Goal: Task Accomplishment & Management: Manage account settings

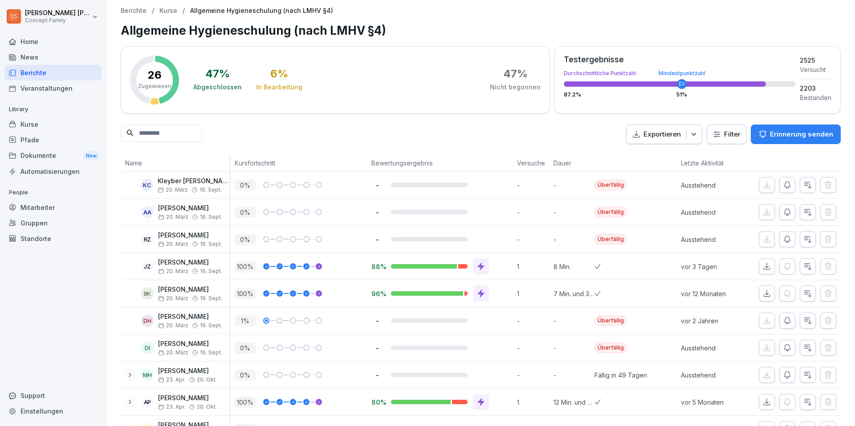
scroll to position [39, 0]
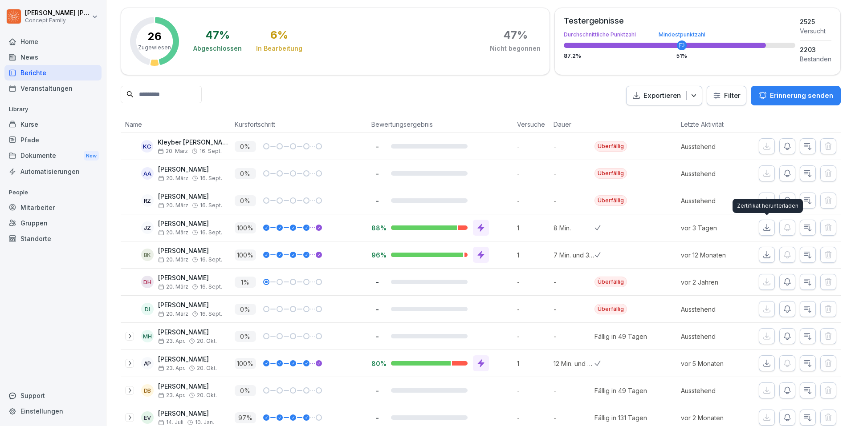
click at [764, 228] on icon "button" at bounding box center [766, 228] width 6 height 6
click at [770, 251] on icon "button" at bounding box center [766, 255] width 9 height 9
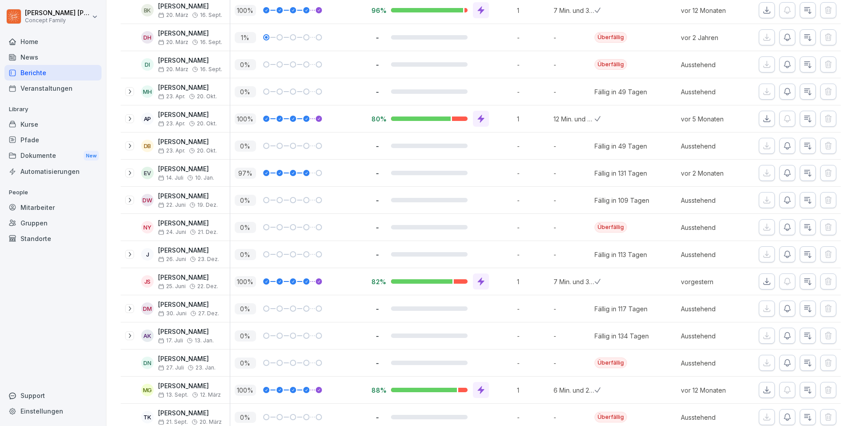
scroll to position [295, 0]
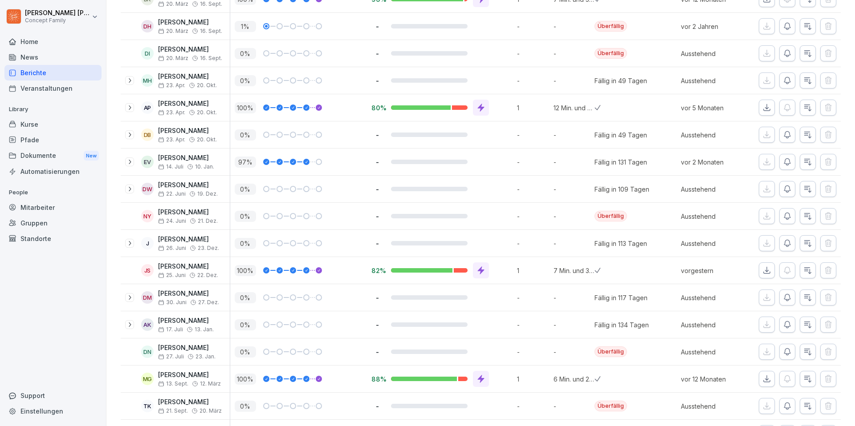
click at [767, 271] on icon "button" at bounding box center [766, 271] width 6 height 6
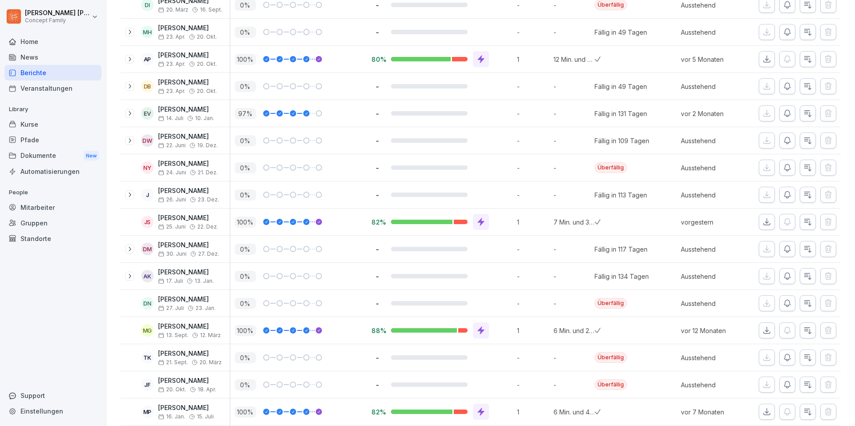
click at [766, 328] on icon "button" at bounding box center [766, 331] width 6 height 6
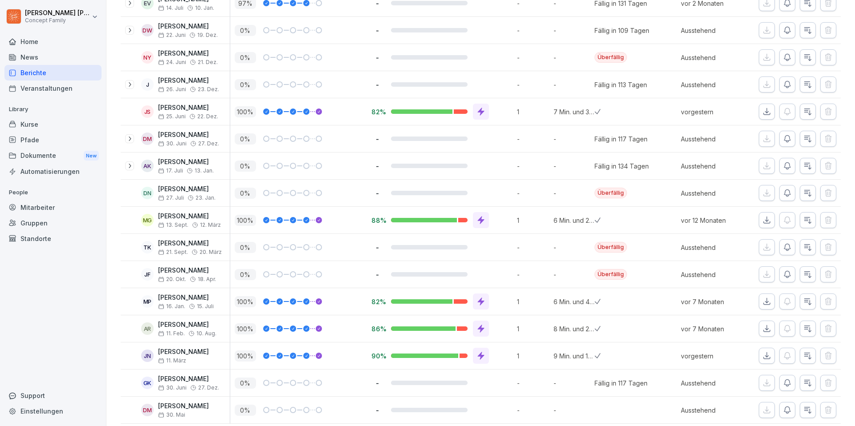
scroll to position [458, 0]
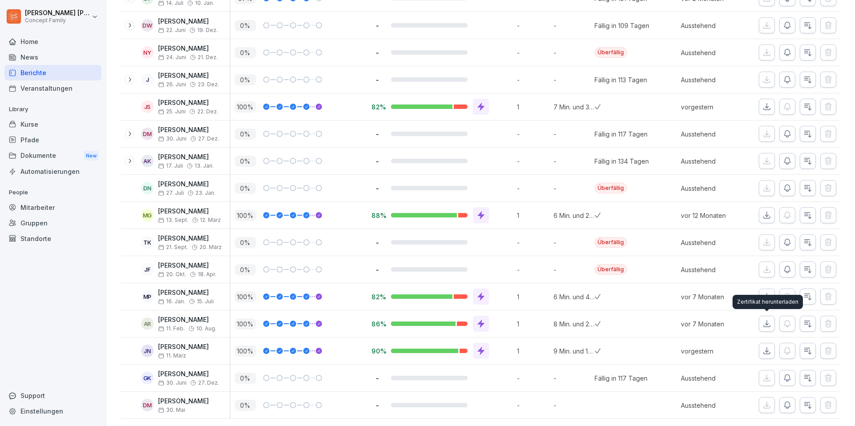
click at [764, 324] on icon "button" at bounding box center [766, 324] width 9 height 9
click at [769, 355] on button "button" at bounding box center [766, 351] width 16 height 16
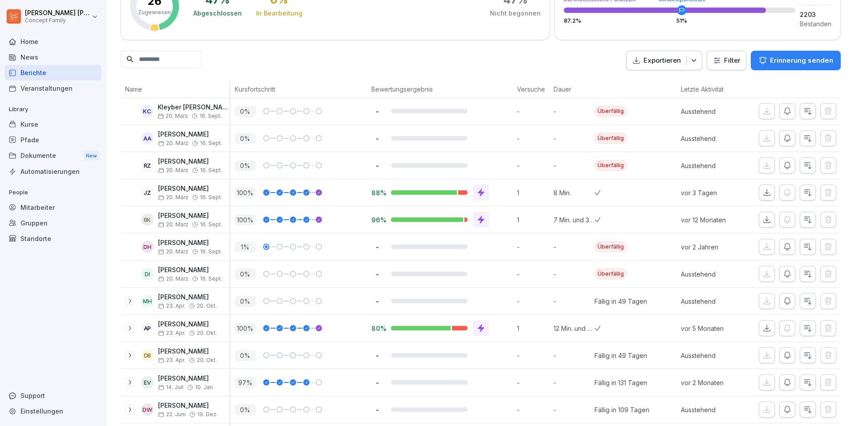
scroll to position [80, 0]
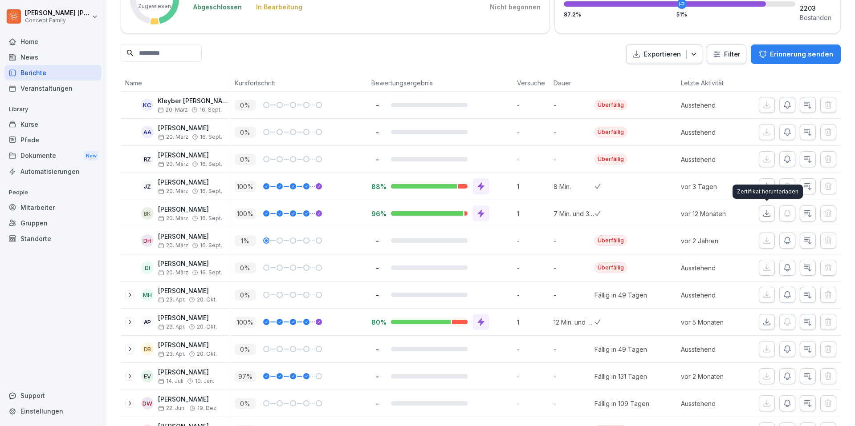
click at [770, 213] on icon "button" at bounding box center [766, 213] width 9 height 9
click at [494, 54] on div "Exportieren Filter Erinnerung senden" at bounding box center [481, 55] width 720 height 20
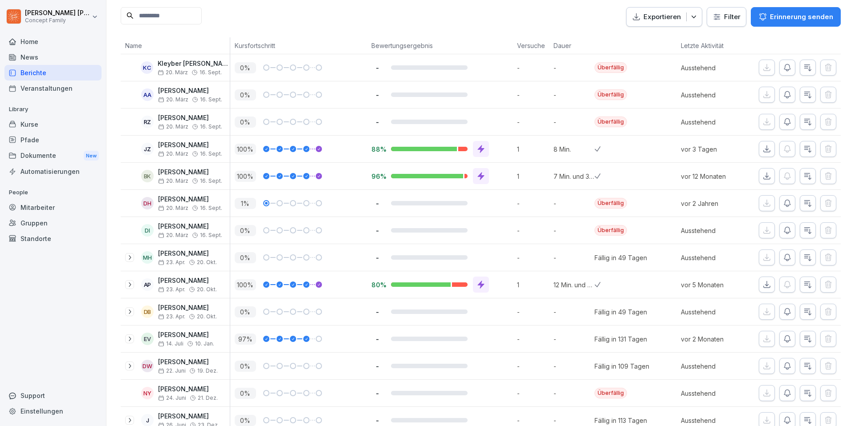
scroll to position [129, 0]
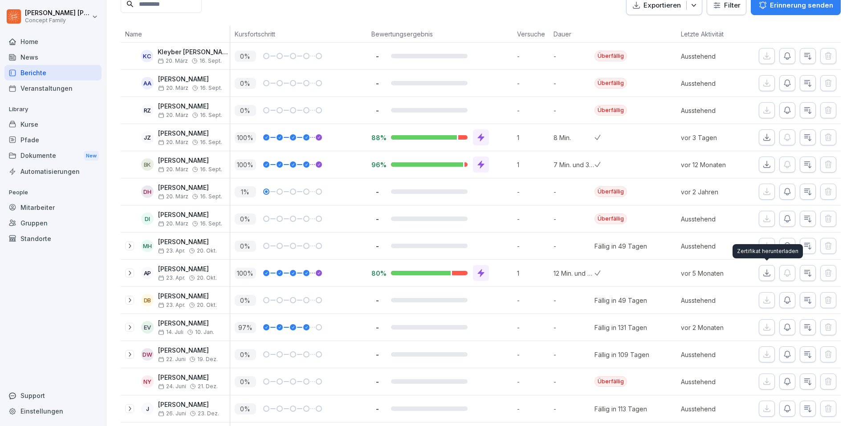
click at [763, 276] on icon "button" at bounding box center [766, 273] width 9 height 9
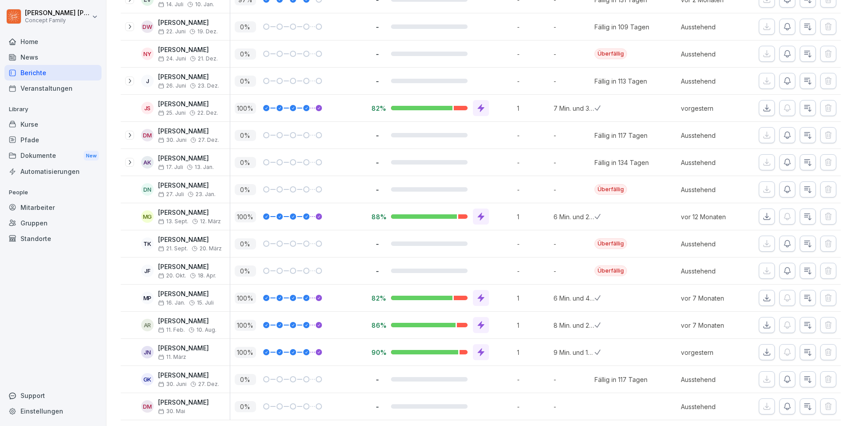
scroll to position [457, 0]
click at [767, 299] on icon "button" at bounding box center [766, 298] width 9 height 9
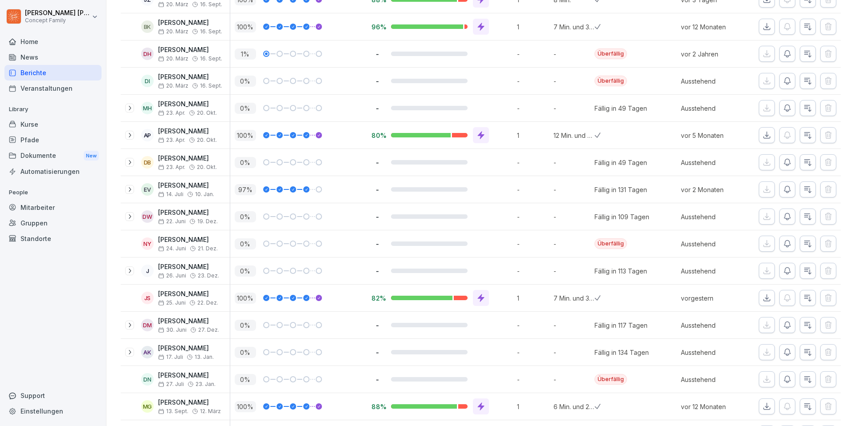
scroll to position [267, 0]
